Goal: Task Accomplishment & Management: Complete application form

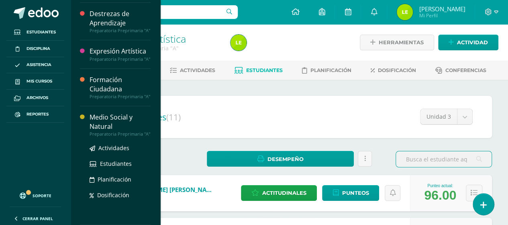
scroll to position [61, 0]
click at [110, 115] on div "Medio Social y Natural" at bounding box center [120, 122] width 61 height 18
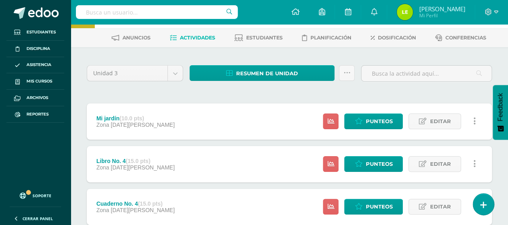
scroll to position [40, 0]
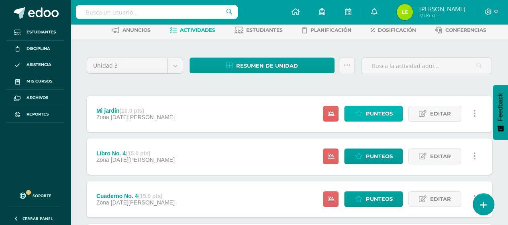
click at [375, 113] on span "Punteos" at bounding box center [379, 113] width 27 height 15
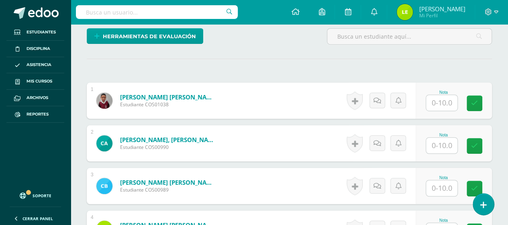
scroll to position [205, 0]
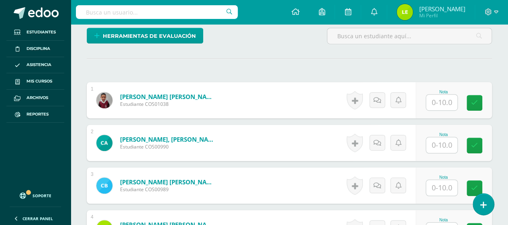
click at [439, 98] on input "text" at bounding box center [441, 102] width 31 height 16
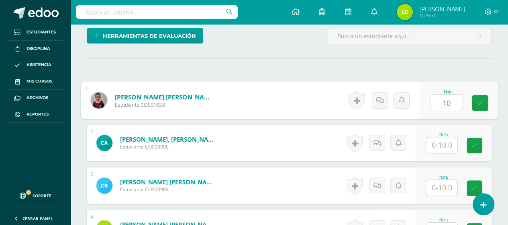
type input "10"
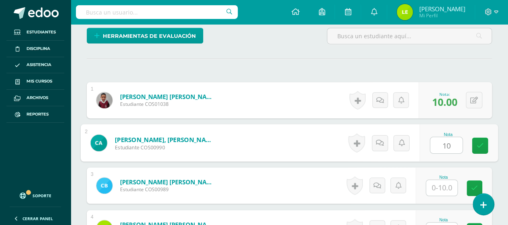
type input "10"
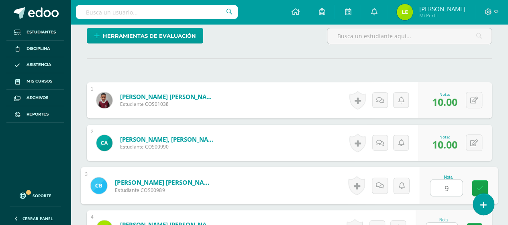
type input "9"
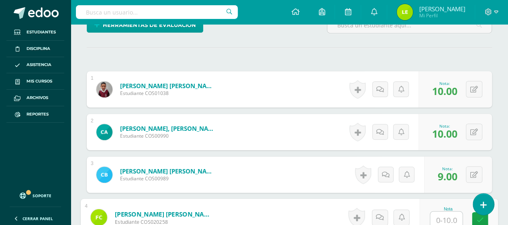
type input "1"
type input "9"
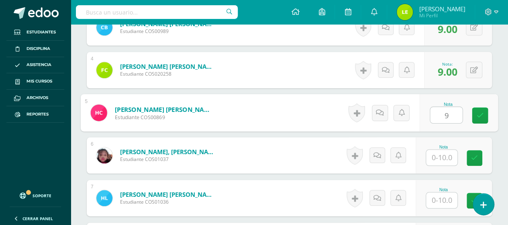
type input "9"
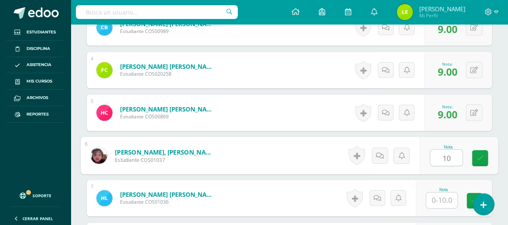
type input "10"
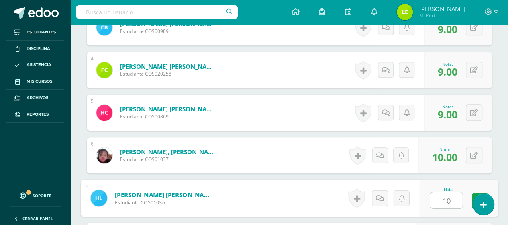
type input "10"
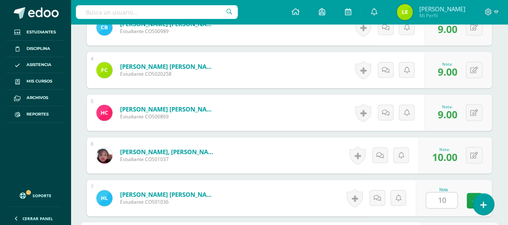
scroll to position [491, 0]
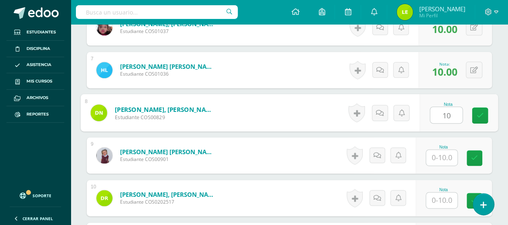
type input "10"
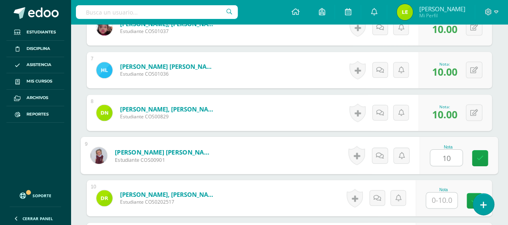
type input "10"
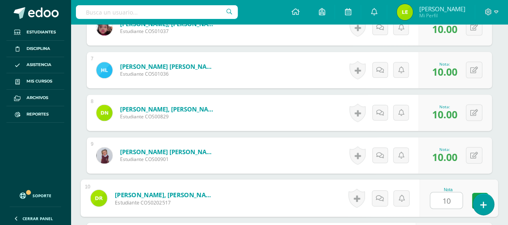
type input "10"
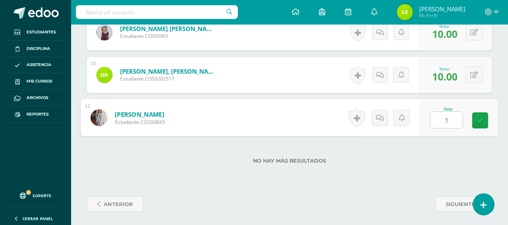
type input "10"
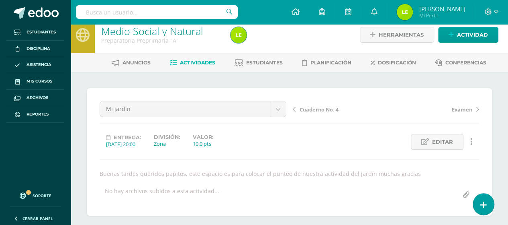
scroll to position [0, 0]
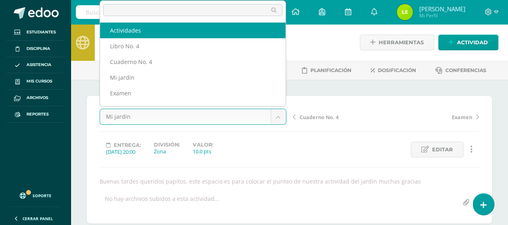
select select "/dashboard/teacher/grade-activity/122364/"
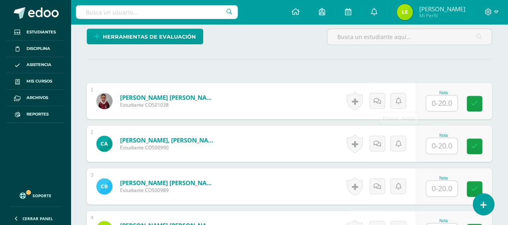
scroll to position [205, 0]
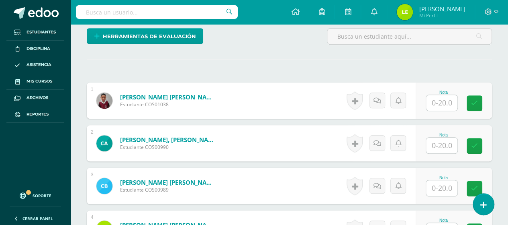
click at [432, 98] on input "text" at bounding box center [441, 103] width 31 height 16
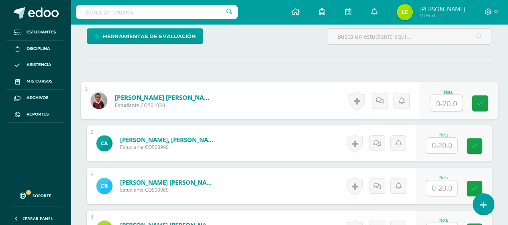
scroll to position [205, 0]
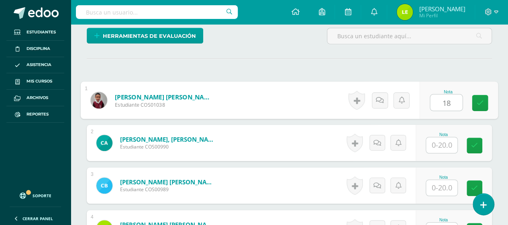
type input "18"
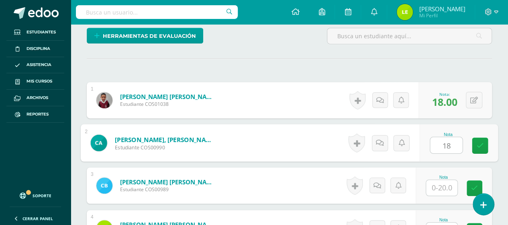
type input "18"
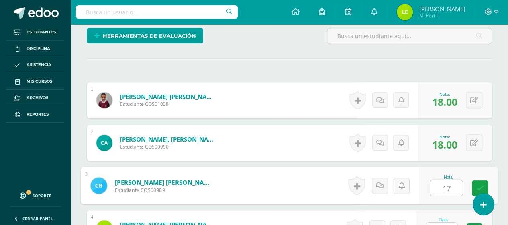
type input "17"
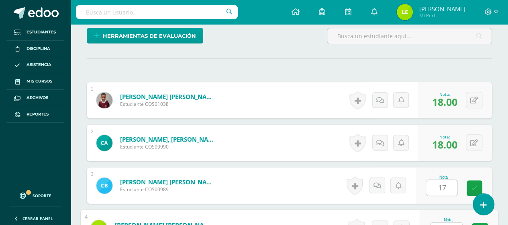
scroll to position [216, 0]
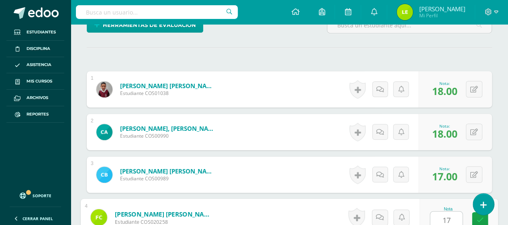
type input "17"
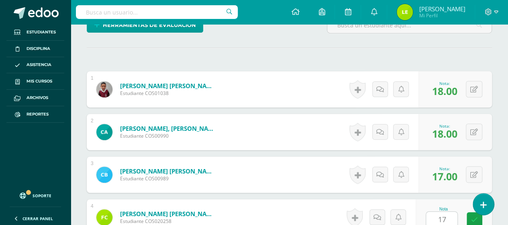
scroll to position [363, 0]
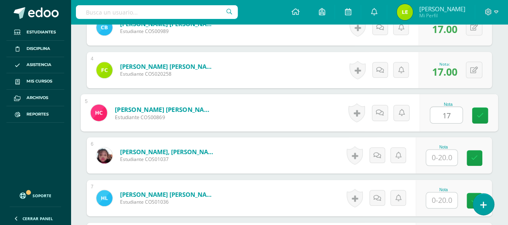
type input "17"
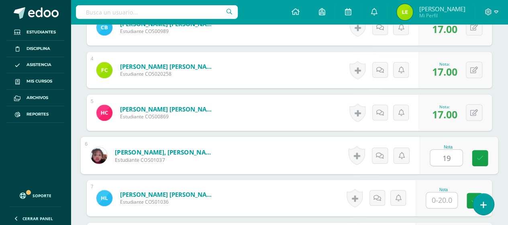
type input "19"
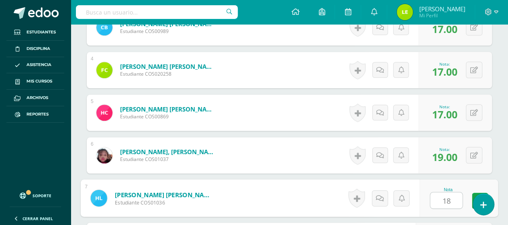
type input "18"
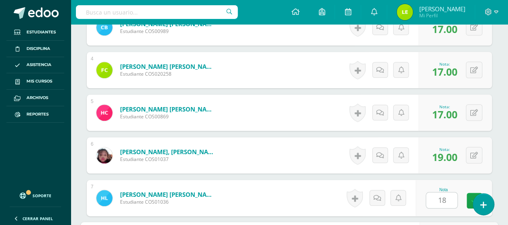
scroll to position [491, 0]
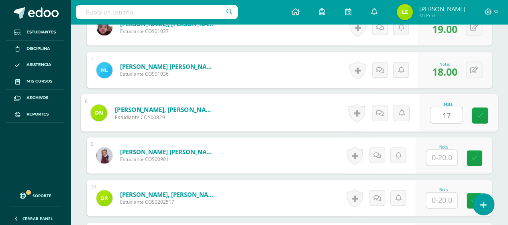
type input "17"
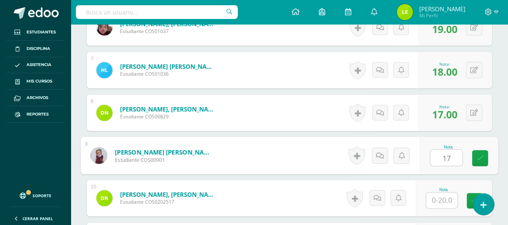
type input "17"
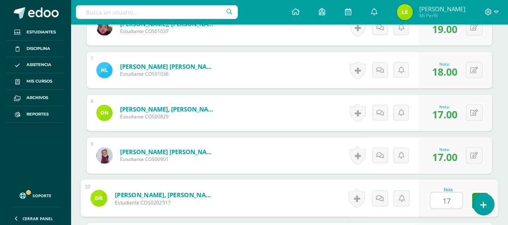
type input "17"
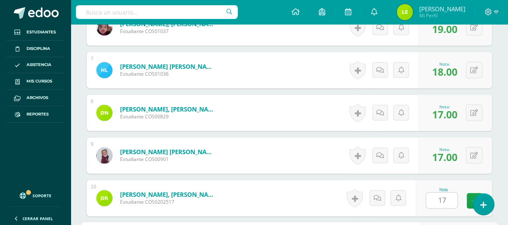
scroll to position [614, 0]
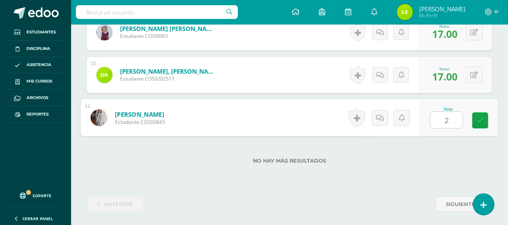
type input "20"
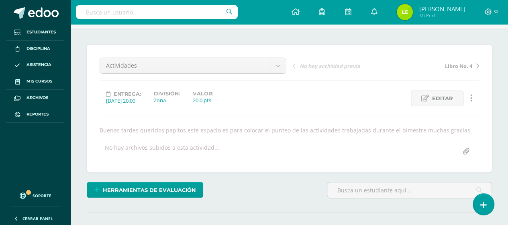
scroll to position [11, 0]
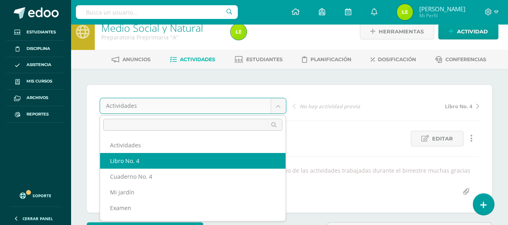
select select "/dashboard/teacher/grade-activity/122363/"
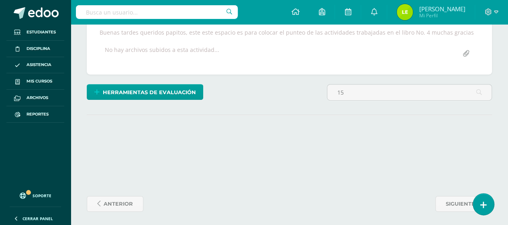
scroll to position [206, 0]
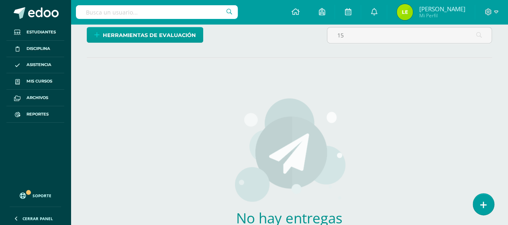
type input "1"
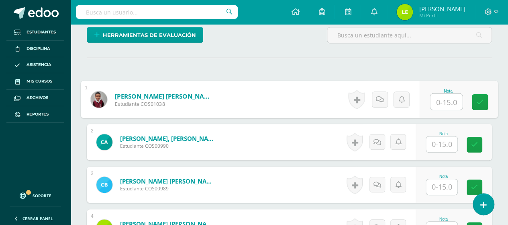
click at [447, 98] on input "text" at bounding box center [446, 102] width 32 height 16
type input "15"
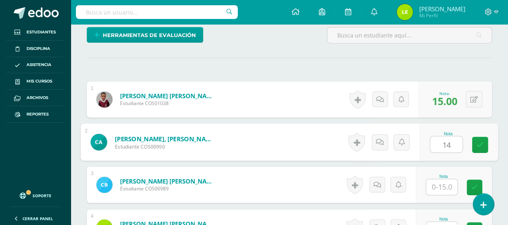
type input "14"
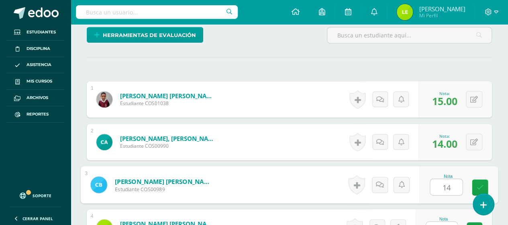
type input "14"
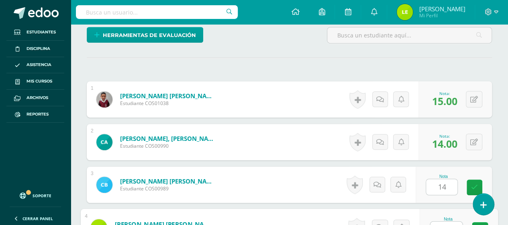
scroll to position [216, 0]
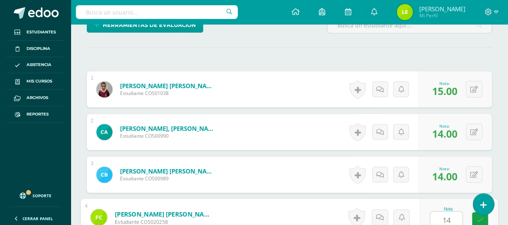
type input "14"
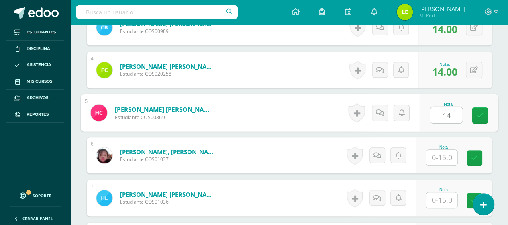
type input "14"
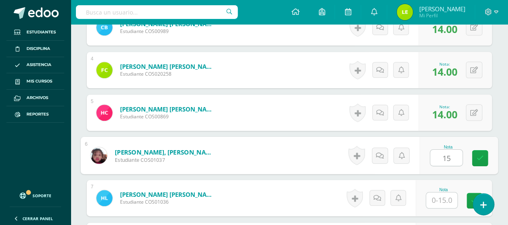
type input "15"
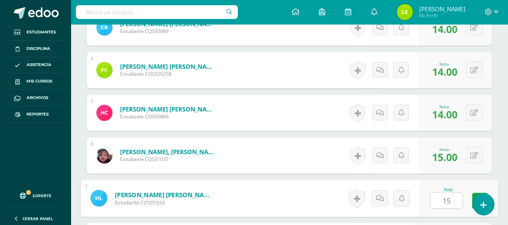
type input "15"
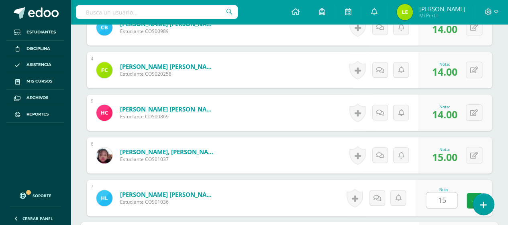
scroll to position [491, 0]
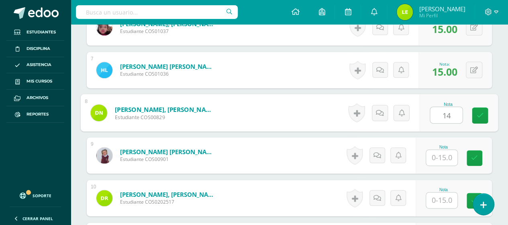
type input "14"
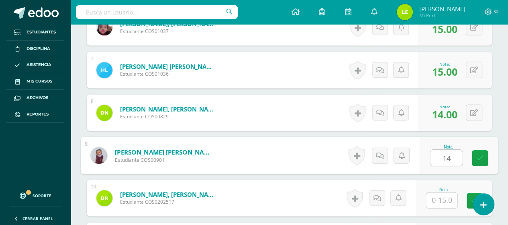
type input "14"
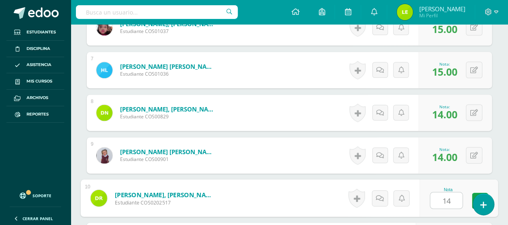
type input "14"
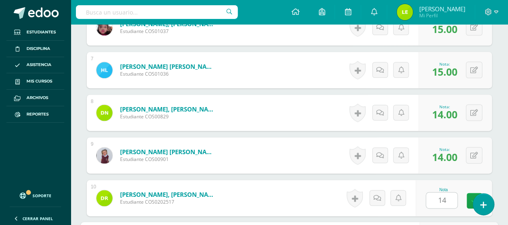
scroll to position [614, 0]
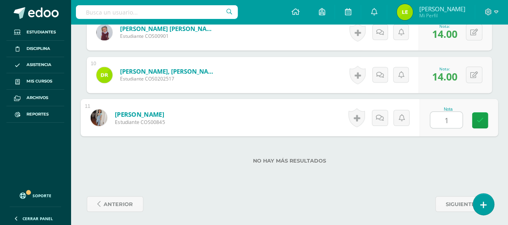
type input "15"
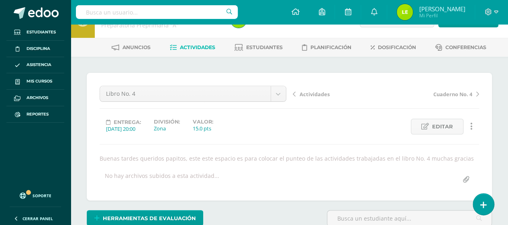
scroll to position [11, 0]
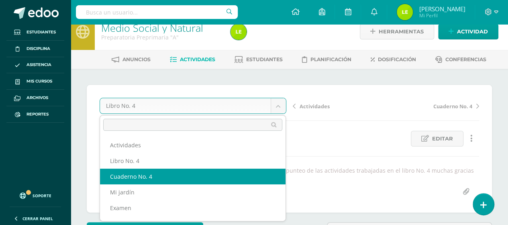
select select "/dashboard/teacher/grade-activity/122362/"
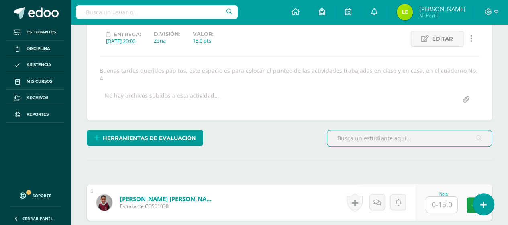
scroll to position [125, 0]
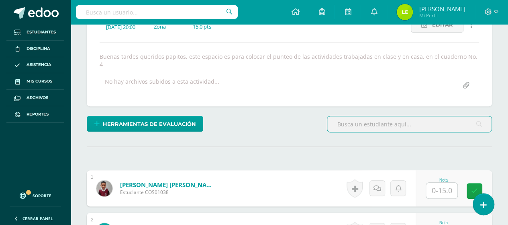
click at [443, 182] on input "text" at bounding box center [441, 190] width 31 height 16
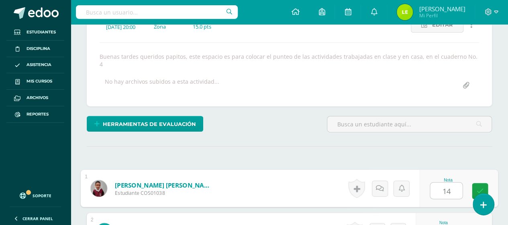
type input "14"
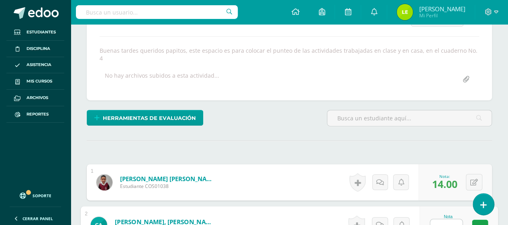
type input "14"
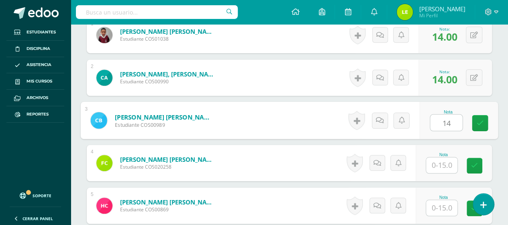
type input "14"
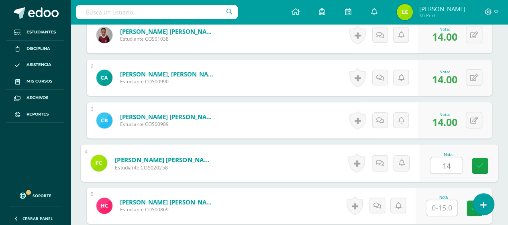
type input "14"
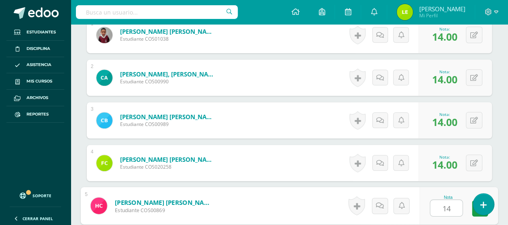
type input "14"
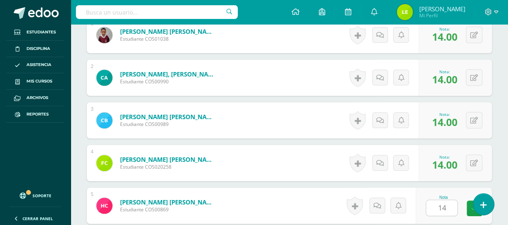
scroll to position [406, 0]
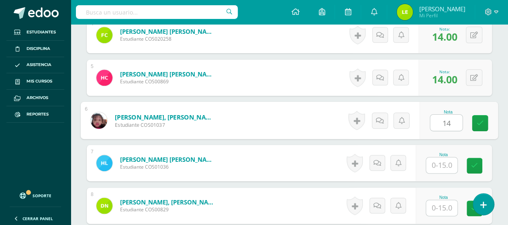
type input "14"
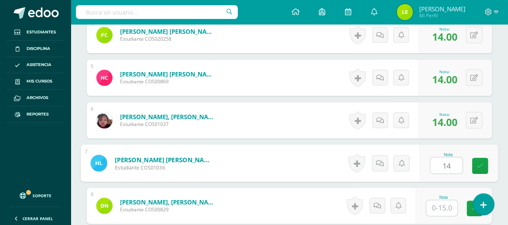
type input "14"
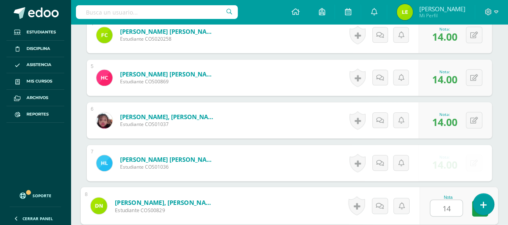
type input "14"
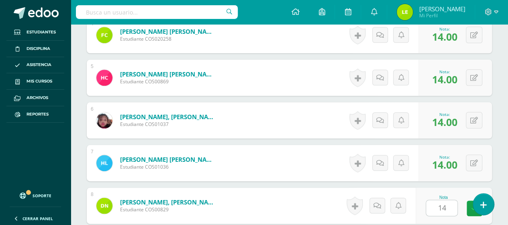
scroll to position [533, 0]
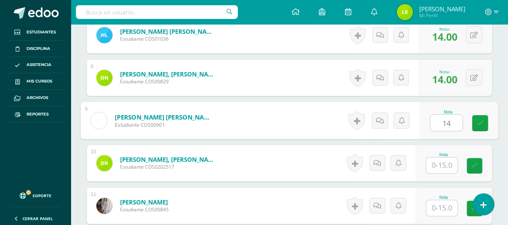
type input "14"
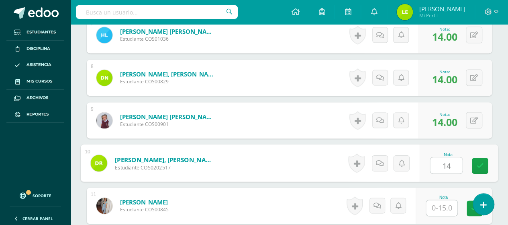
type input "14"
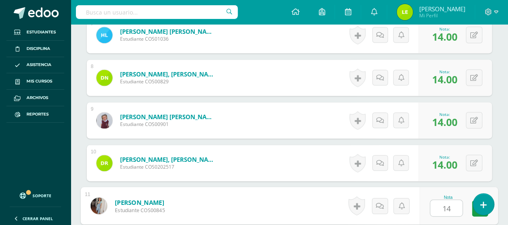
type input "141"
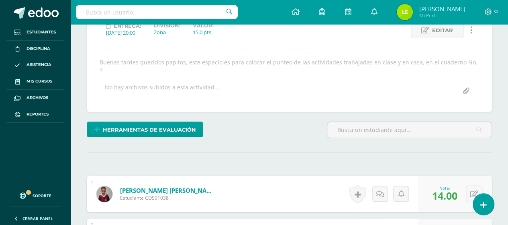
scroll to position [51, 0]
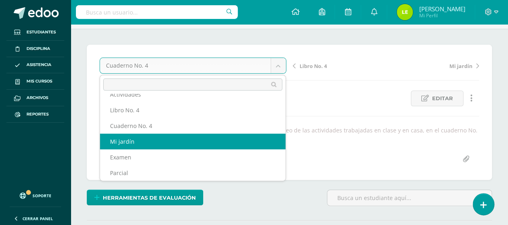
scroll to position [14, 0]
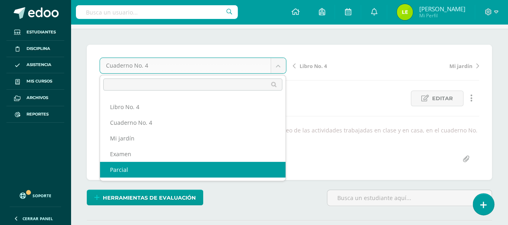
select select "/dashboard/teacher/grade-activity/122355/"
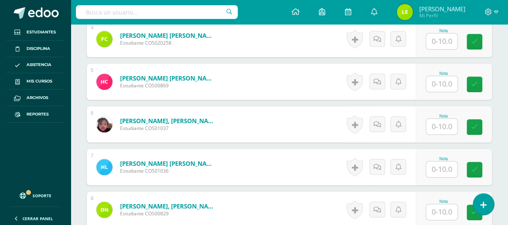
scroll to position [406, 0]
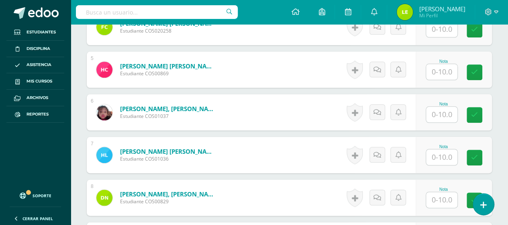
click at [446, 118] on input "text" at bounding box center [441, 115] width 31 height 16
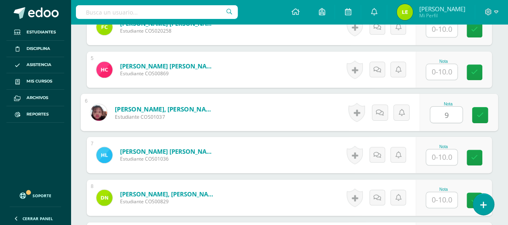
type input "9"
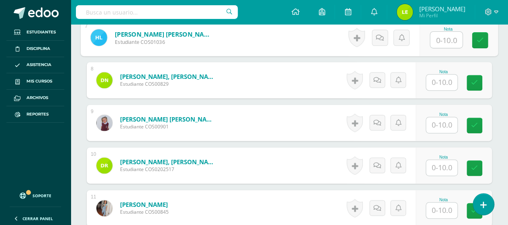
scroll to position [527, 0]
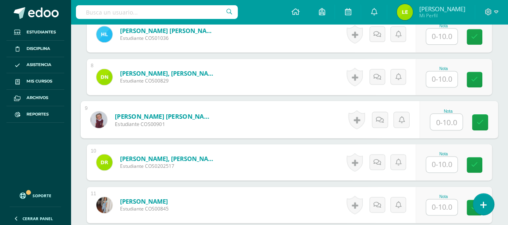
click at [442, 118] on input "text" at bounding box center [446, 122] width 32 height 16
type input "8"
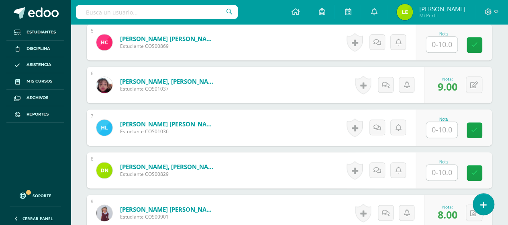
scroll to position [446, 0]
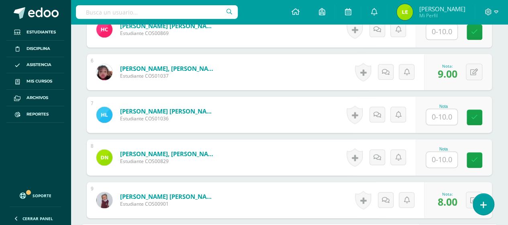
click at [445, 156] on input "text" at bounding box center [441, 160] width 31 height 16
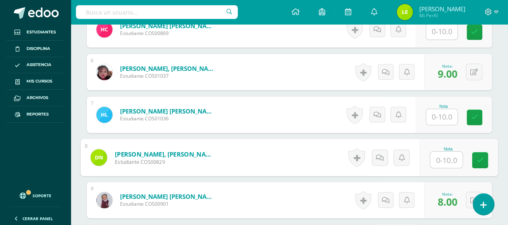
type input "5"
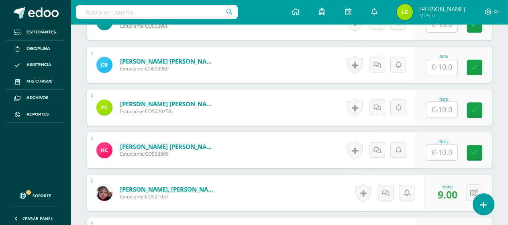
scroll to position [285, 0]
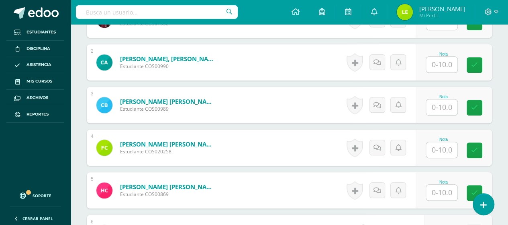
click at [440, 107] on input "text" at bounding box center [441, 107] width 31 height 16
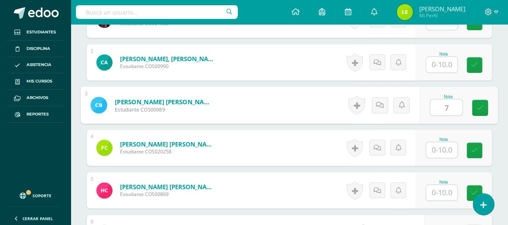
type input "7"
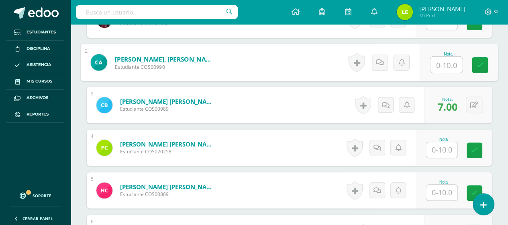
click at [445, 57] on input "text" at bounding box center [446, 65] width 32 height 16
type input "8"
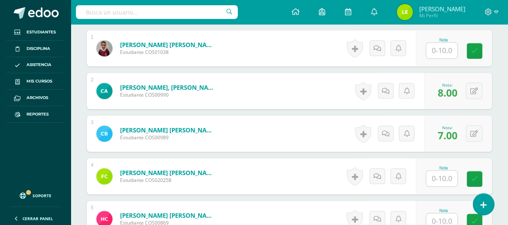
scroll to position [245, 0]
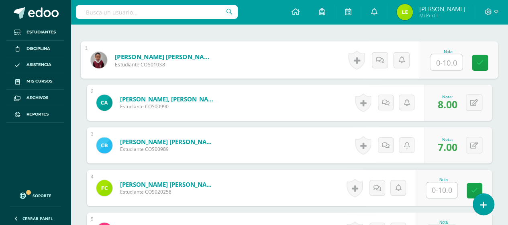
click at [444, 61] on input "text" at bounding box center [446, 62] width 32 height 16
type input "10"
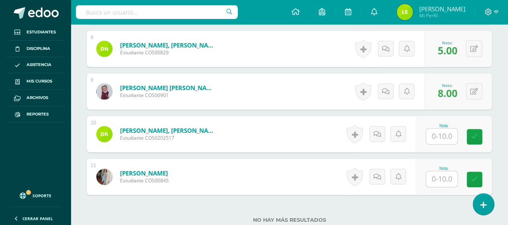
scroll to position [567, 0]
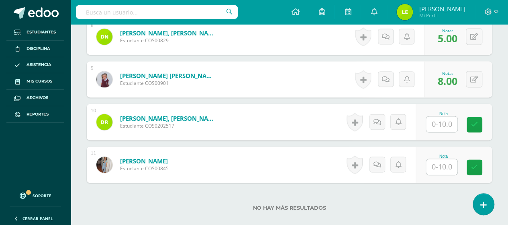
click at [448, 120] on input "text" at bounding box center [441, 124] width 31 height 16
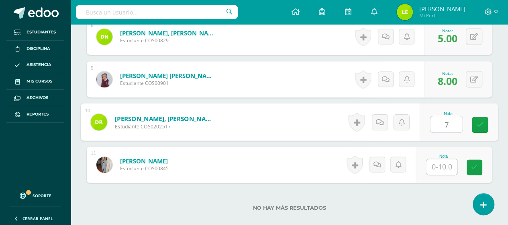
type input "7"
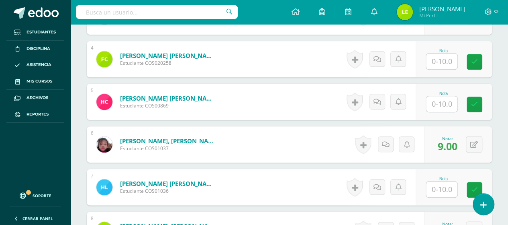
scroll to position [326, 0]
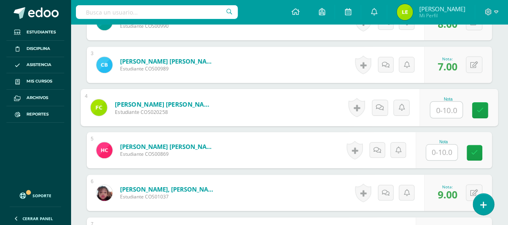
click at [445, 102] on input "text" at bounding box center [446, 110] width 32 height 16
type input "4"
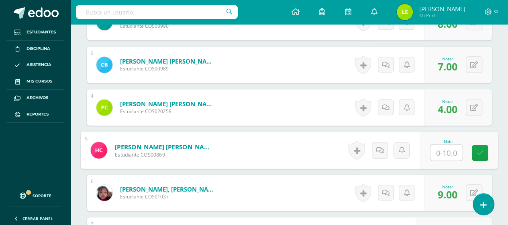
type input "7"
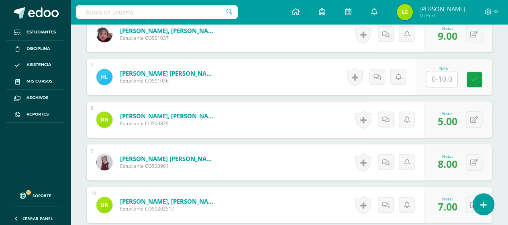
scroll to position [486, 0]
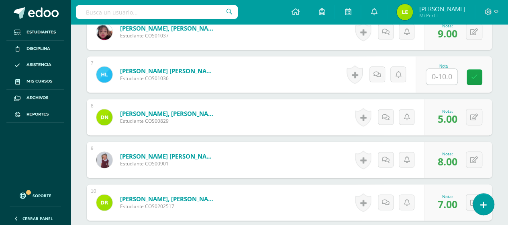
click at [450, 80] on input "text" at bounding box center [441, 77] width 31 height 16
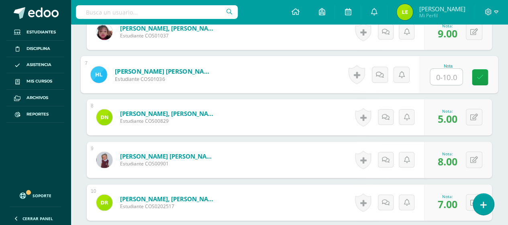
type input "8"
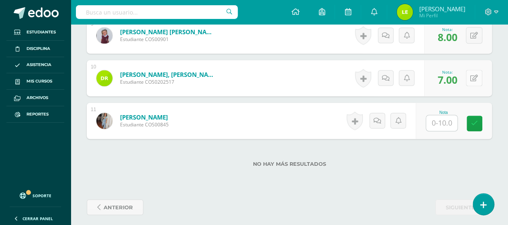
scroll to position [614, 0]
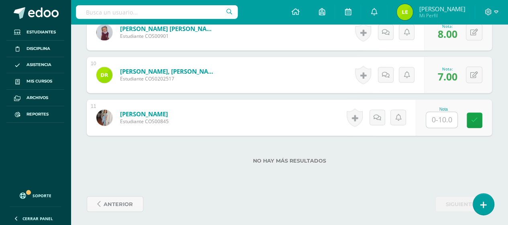
click at [434, 125] on div "Nota" at bounding box center [454, 117] width 76 height 36
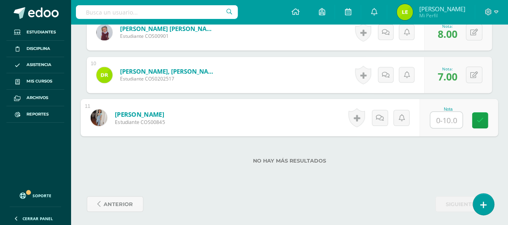
click at [434, 118] on input "text" at bounding box center [446, 120] width 32 height 16
type input "9"
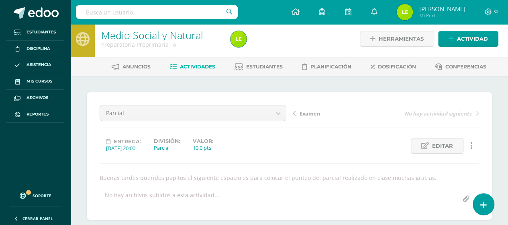
scroll to position [0, 0]
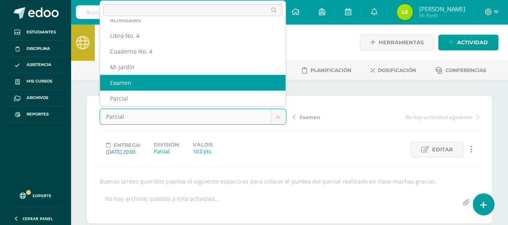
select select "/dashboard/teacher/grade-activity/122356/"
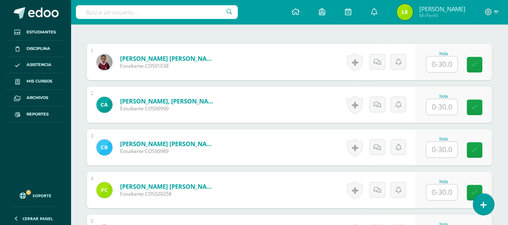
scroll to position [245, 0]
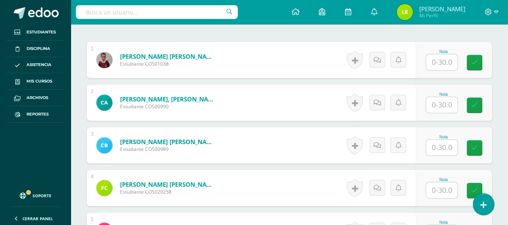
click at [443, 104] on input "text" at bounding box center [441, 105] width 31 height 16
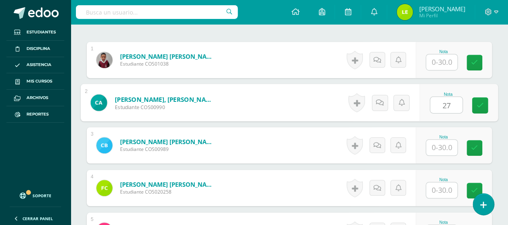
type input "27"
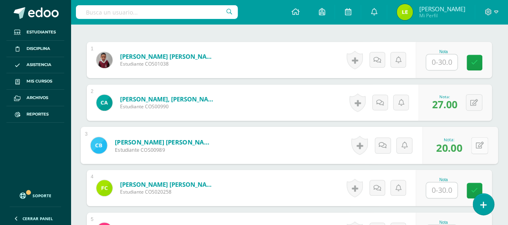
click at [476, 143] on icon at bounding box center [480, 144] width 8 height 7
type input "30"
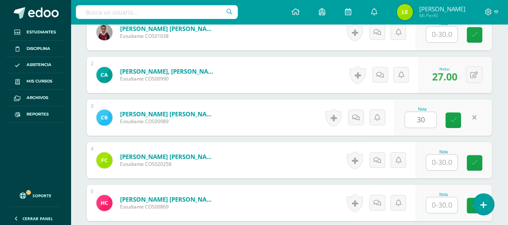
scroll to position [285, 0]
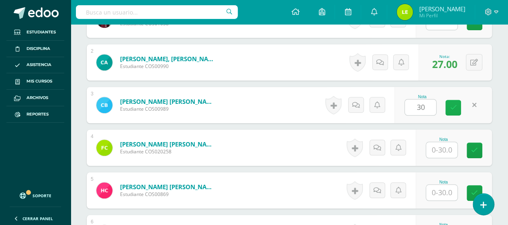
click at [452, 100] on link at bounding box center [454, 108] width 16 height 16
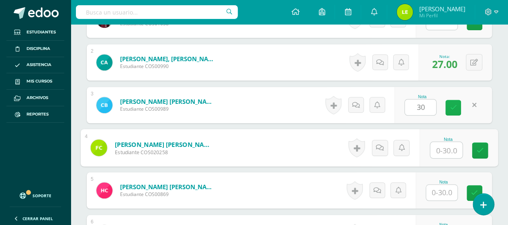
click at [451, 104] on icon at bounding box center [453, 107] width 7 height 7
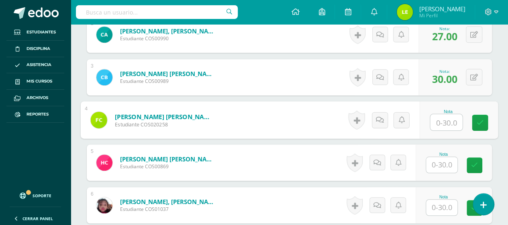
scroll to position [326, 0]
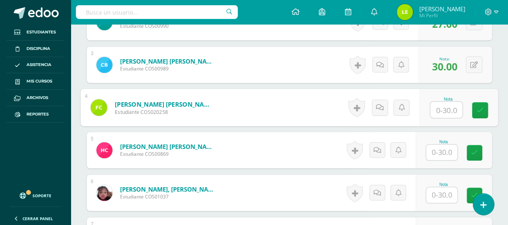
click at [434, 150] on input "text" at bounding box center [441, 152] width 31 height 16
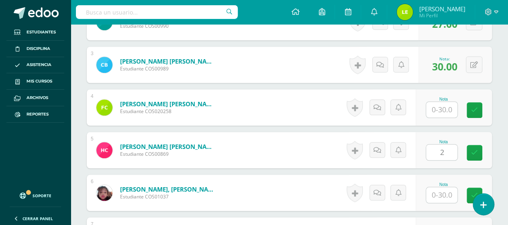
click at [465, 152] on div "Nota 2" at bounding box center [454, 150] width 76 height 36
click at [477, 148] on icon at bounding box center [475, 150] width 8 height 7
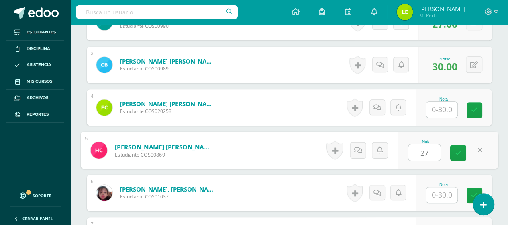
type input "27"
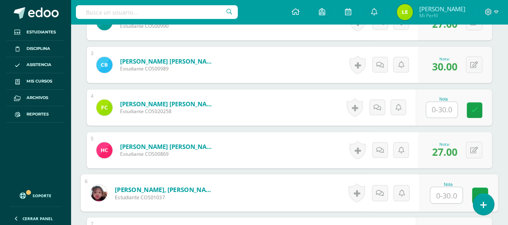
click at [442, 103] on input "text" at bounding box center [441, 110] width 31 height 16
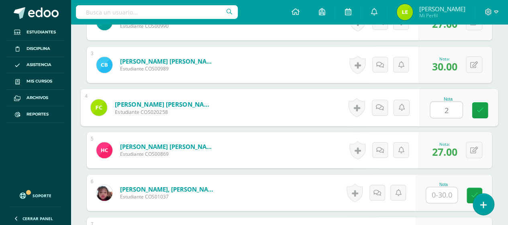
type input "26"
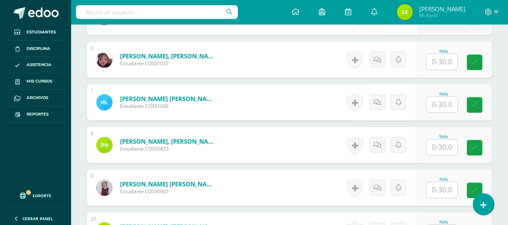
scroll to position [446, 0]
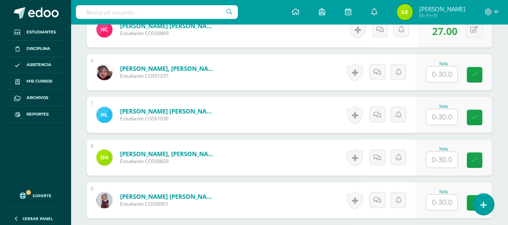
click at [450, 115] on input "text" at bounding box center [441, 117] width 31 height 16
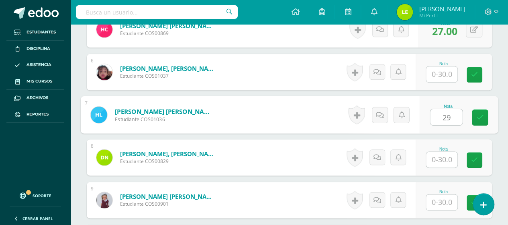
type input "29"
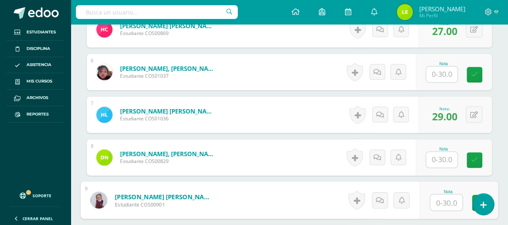
click at [447, 200] on input "text" at bounding box center [446, 202] width 32 height 16
type input "29"
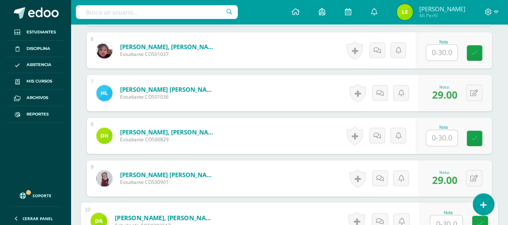
scroll to position [455, 0]
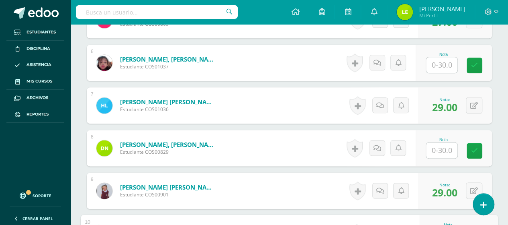
click at [436, 63] on input "text" at bounding box center [441, 65] width 31 height 16
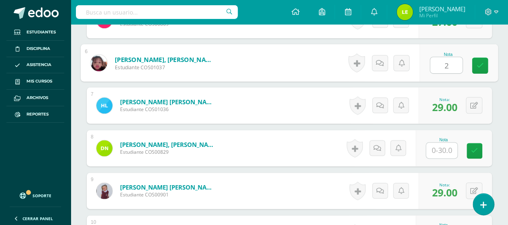
type input "29"
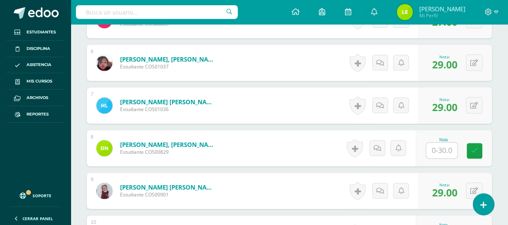
click at [451, 149] on input "text" at bounding box center [441, 150] width 31 height 16
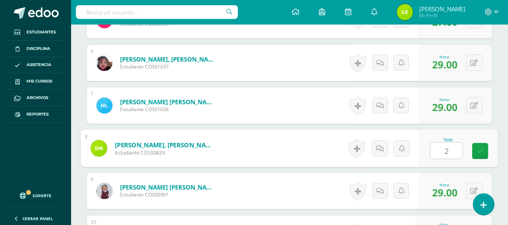
type input "20"
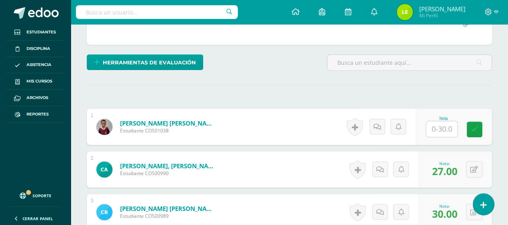
scroll to position [174, 0]
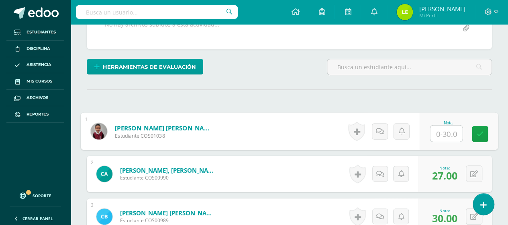
click at [445, 132] on input "text" at bounding box center [446, 133] width 32 height 16
type input "28"
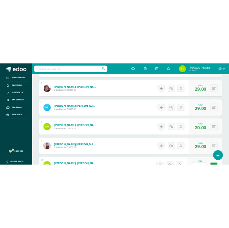
scroll to position [536, 0]
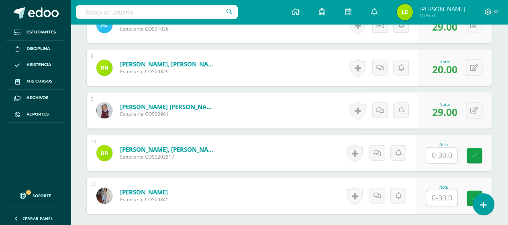
click at [443, 156] on input "text" at bounding box center [441, 155] width 31 height 16
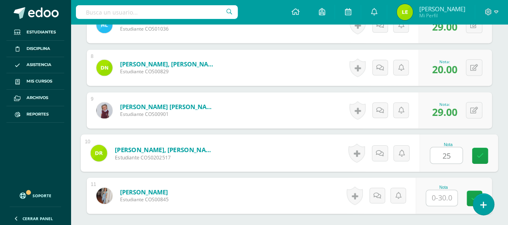
type input "25"
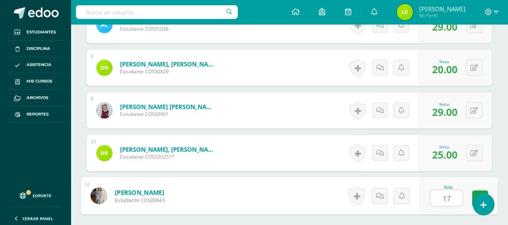
type input "1"
type input "28"
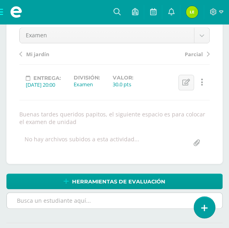
scroll to position [0, 0]
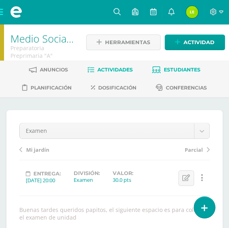
click at [173, 71] on span "Estudiantes" at bounding box center [182, 70] width 37 height 6
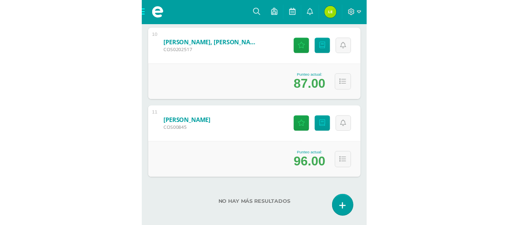
scroll to position [465, 0]
